Goal: Navigation & Orientation: Find specific page/section

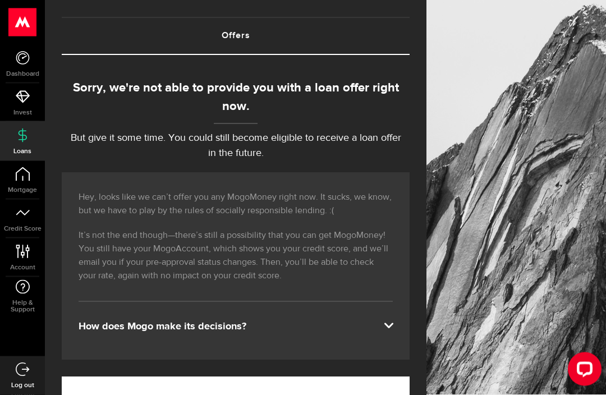
scroll to position [57, 0]
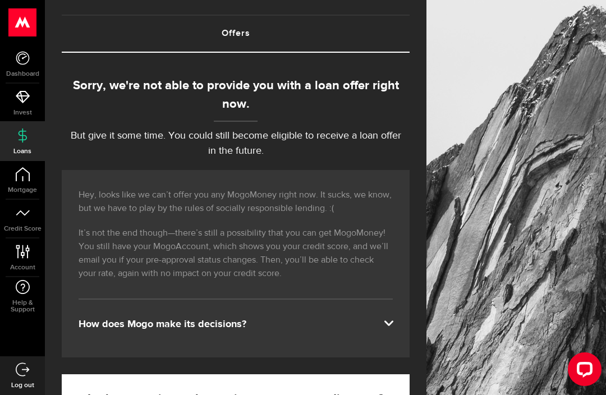
click at [378, 330] on div "How does Mogo make its decisions?" at bounding box center [236, 324] width 314 height 13
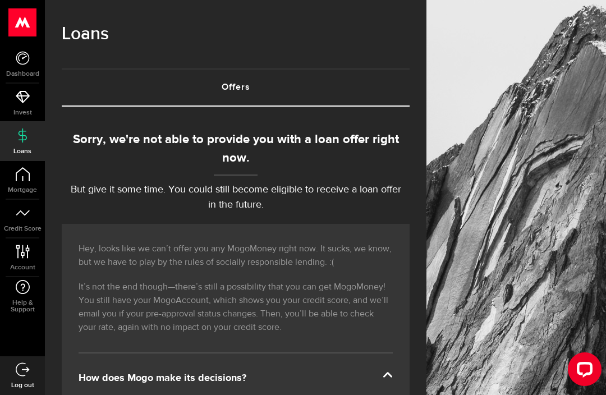
scroll to position [0, 0]
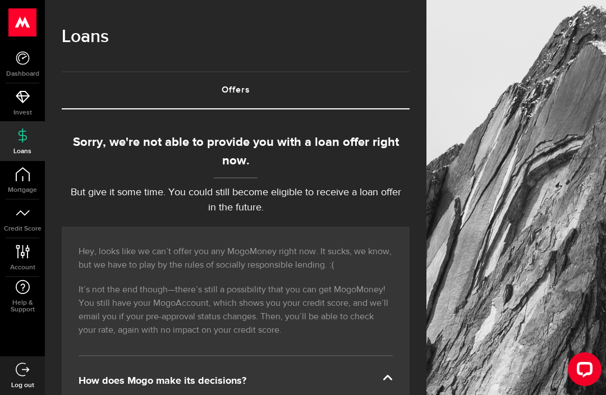
click at [247, 82] on link "Offers (requires attention)" at bounding box center [236, 90] width 348 height 36
click at [242, 103] on link "Offers (requires attention)" at bounding box center [236, 90] width 348 height 36
click at [11, 187] on span "Mortgage" at bounding box center [22, 190] width 45 height 7
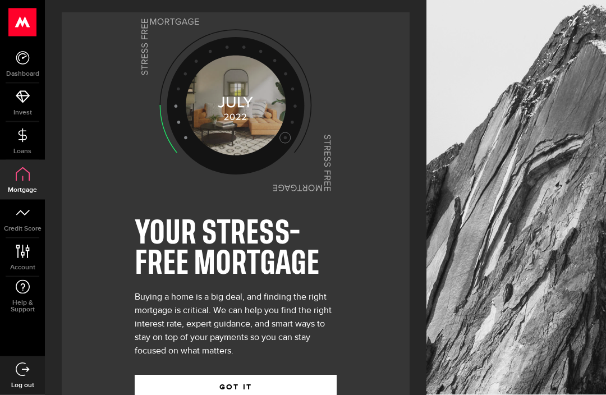
scroll to position [1, 0]
click at [19, 129] on icon at bounding box center [23, 136] width 14 height 14
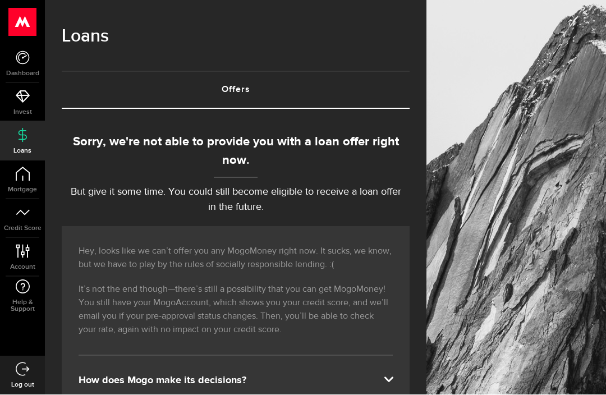
scroll to position [1, 0]
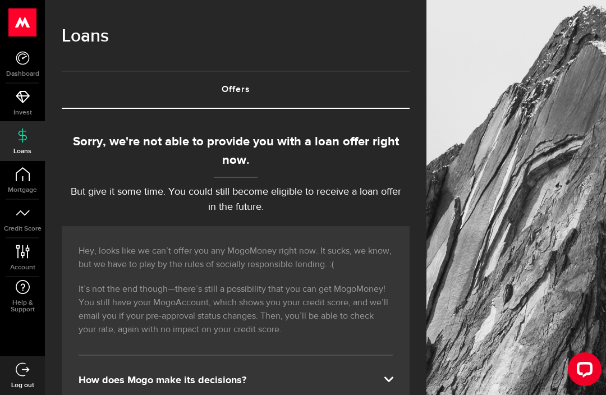
click at [17, 77] on span "Dashboard" at bounding box center [22, 74] width 45 height 7
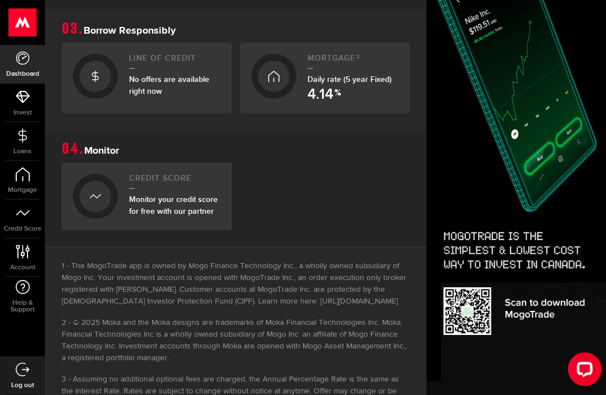
scroll to position [491, 0]
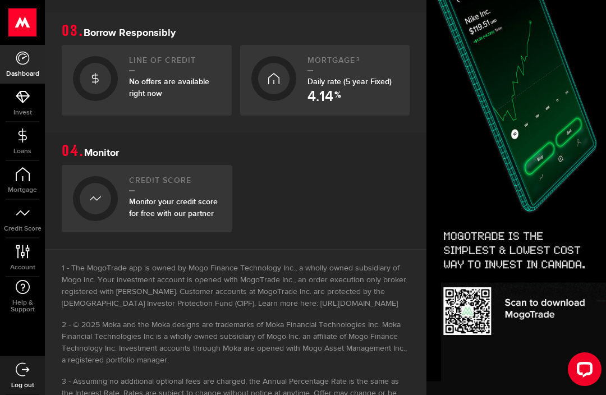
click at [15, 94] on link "Invest" at bounding box center [22, 103] width 45 height 38
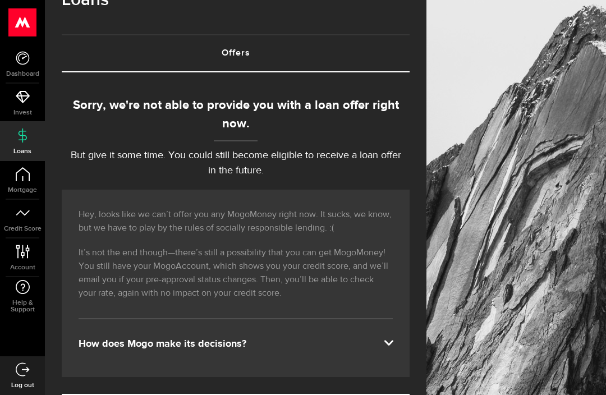
scroll to position [38, 0]
